Goal: Task Accomplishment & Management: Manage account settings

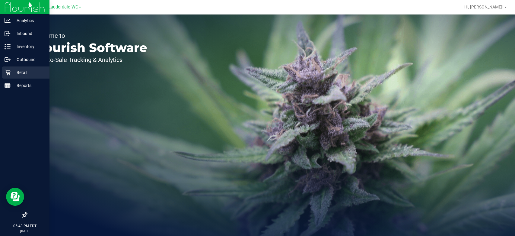
click at [22, 72] on p "Retail" at bounding box center [29, 72] width 36 height 7
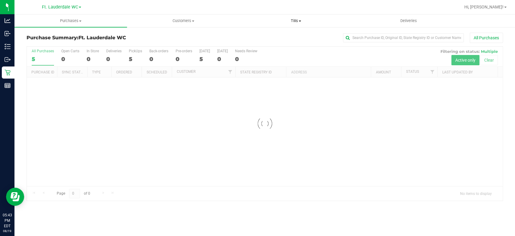
click at [297, 18] on span "Tills" at bounding box center [296, 20] width 112 height 5
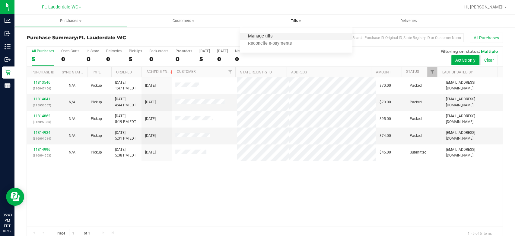
click at [262, 34] on span "Manage tills" at bounding box center [260, 36] width 41 height 5
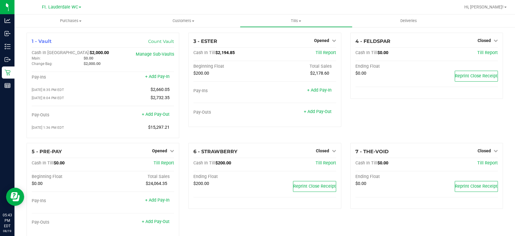
scroll to position [181, 0]
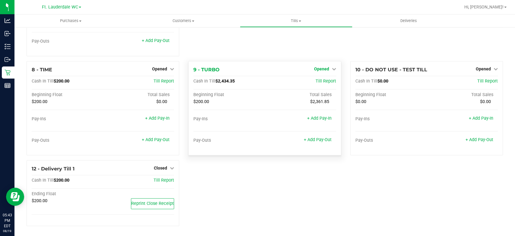
click at [327, 68] on link "Opened" at bounding box center [325, 68] width 22 height 5
click at [323, 81] on link "Close Till" at bounding box center [322, 81] width 16 height 5
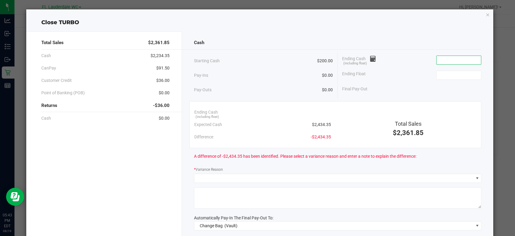
click at [459, 60] on input at bounding box center [459, 60] width 44 height 8
click at [445, 72] on input at bounding box center [459, 75] width 44 height 8
type input "$200.00"
click at [384, 89] on div "Final Pay-Out -$200.00" at bounding box center [411, 89] width 139 height 12
drag, startPoint x: 417, startPoint y: 43, endPoint x: 444, endPoint y: 65, distance: 34.8
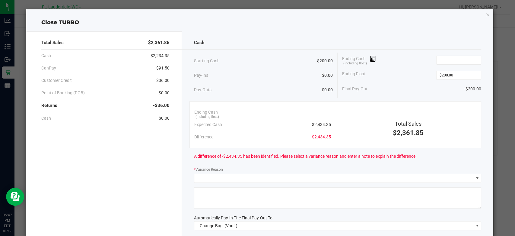
click at [444, 65] on div "Cash Starting Cash $200.00 Pay-Ins $0.00 Pay-Outs $0.00 Ending Cash (including …" at bounding box center [337, 167] width 311 height 272
click at [443, 59] on input at bounding box center [459, 60] width 44 height 8
type input "$2,393.55"
click at [413, 69] on div "Ending Float $200.00" at bounding box center [411, 75] width 139 height 15
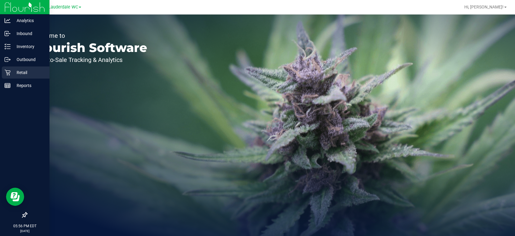
click at [7, 73] on icon at bounding box center [8, 73] width 6 height 6
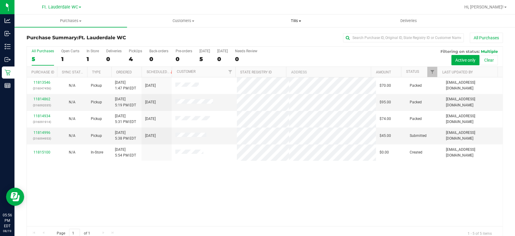
click at [279, 19] on span "Tills" at bounding box center [296, 20] width 112 height 5
click at [279, 36] on span "Manage tills" at bounding box center [260, 36] width 41 height 5
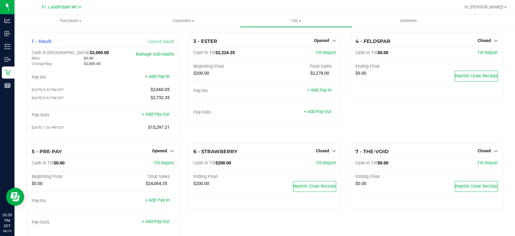
click at [385, 118] on div "4 - FELDSPAR Closed Open Till Cash In Till $0.00 Till Report Ending Float $0.00…" at bounding box center [427, 88] width 162 height 110
click at [322, 39] on span "Opened" at bounding box center [321, 40] width 15 height 5
click at [324, 51] on link "Close Till" at bounding box center [322, 53] width 16 height 5
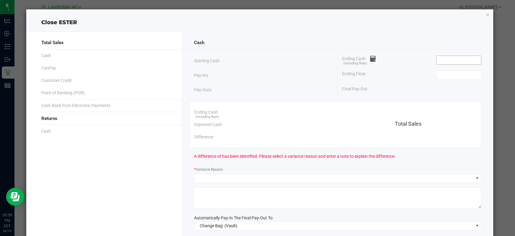
click at [458, 57] on input at bounding box center [459, 60] width 44 height 8
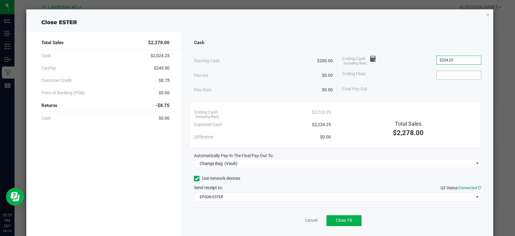
type input "$2,224.25"
click at [445, 72] on input at bounding box center [459, 75] width 44 height 8
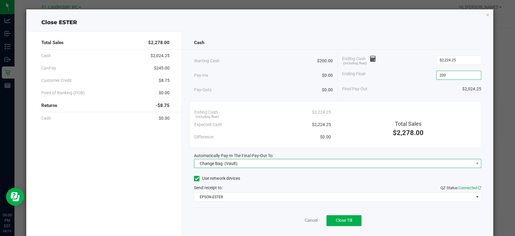
type input "$200.00"
click at [319, 161] on span "Change Bag (Vault)" at bounding box center [333, 163] width 279 height 8
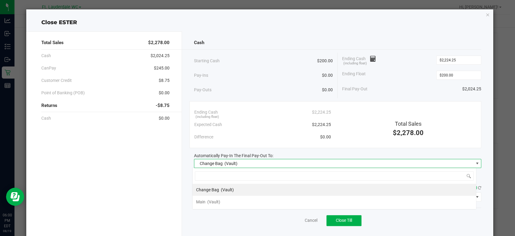
scroll to position [9, 284]
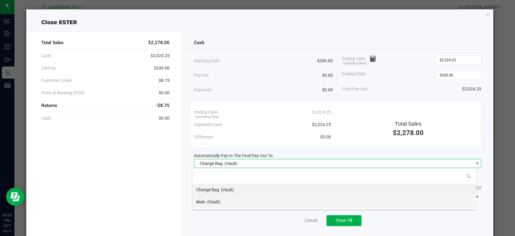
click at [255, 202] on li "Main (Vault)" at bounding box center [334, 201] width 284 height 12
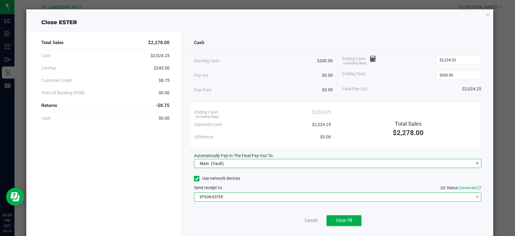
click at [249, 194] on span "EPSON-ESTER" at bounding box center [333, 196] width 279 height 8
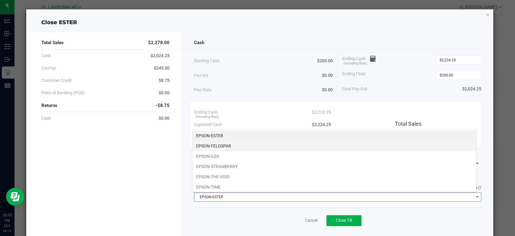
click at [237, 144] on li "EPSON-FELDSPAR" at bounding box center [334, 146] width 284 height 10
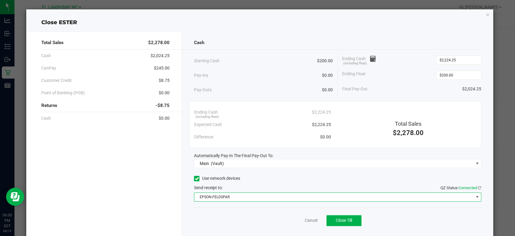
click at [369, 79] on div "Ending Float $200.00" at bounding box center [411, 75] width 139 height 15
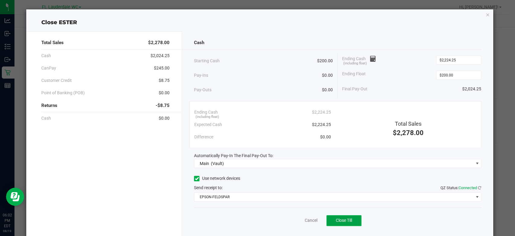
click at [346, 219] on span "Close Till" at bounding box center [344, 220] width 16 height 5
